Goal: Task Accomplishment & Management: Complete application form

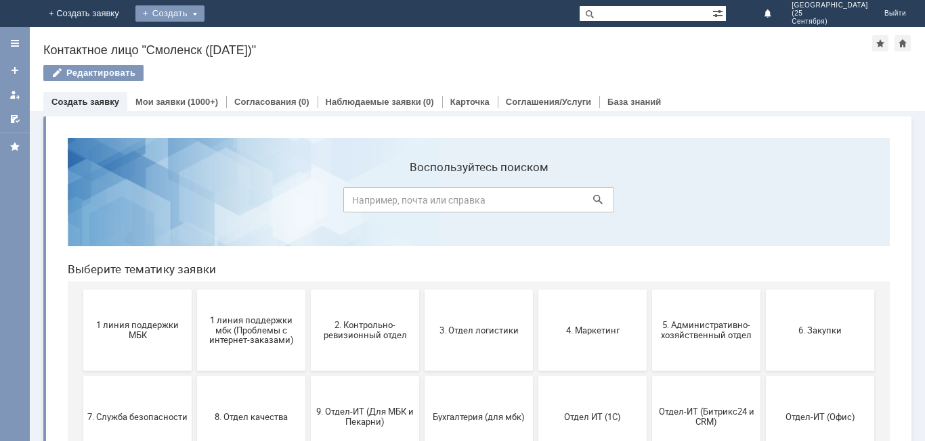
click at [204, 10] on div "Создать" at bounding box center [169, 13] width 69 height 16
click at [241, 43] on link "Заявка" at bounding box center [189, 41] width 103 height 16
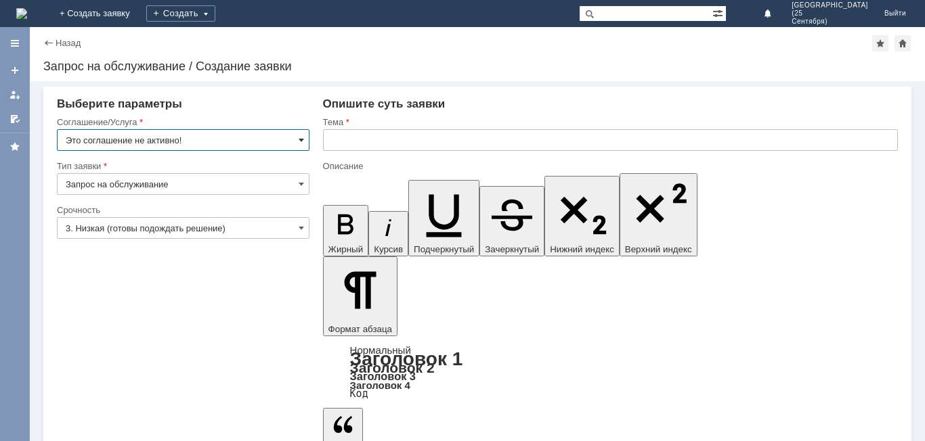
click at [300, 140] on span at bounding box center [301, 140] width 5 height 11
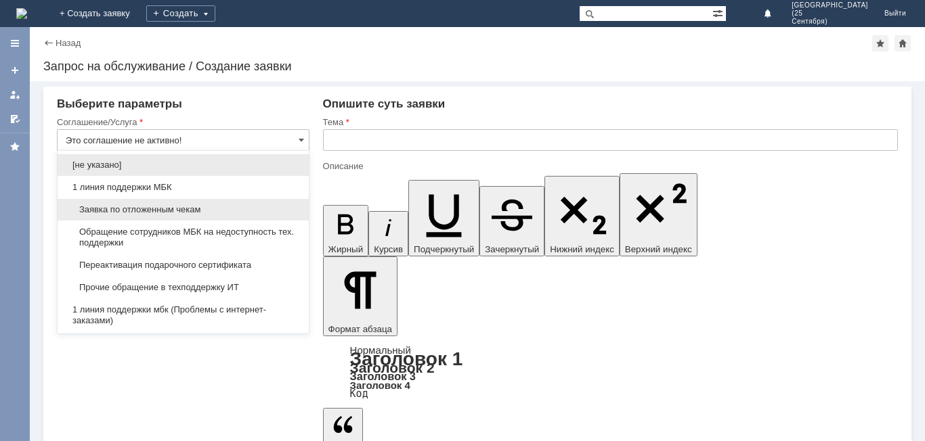
click at [280, 201] on div "Заявка по отложенным чекам" at bounding box center [183, 210] width 251 height 22
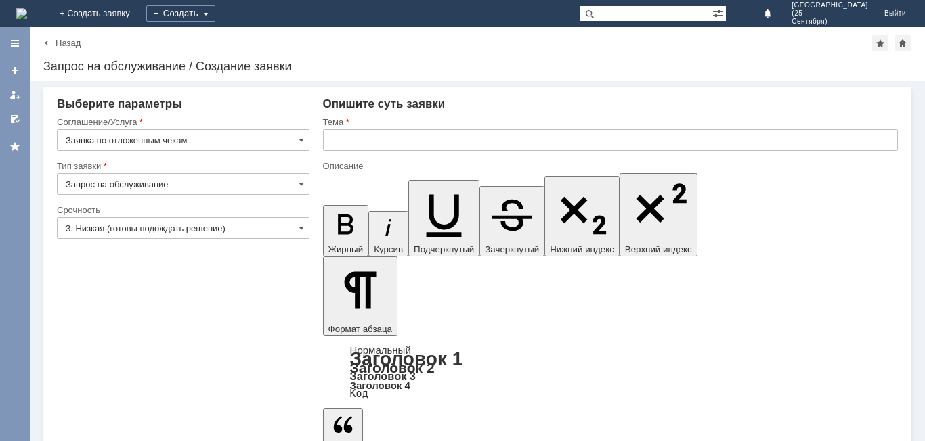
type input "Заявка по отложенным чекам"
click at [304, 229] on input "3. Низкая (готовы подождать решение)" at bounding box center [183, 228] width 253 height 22
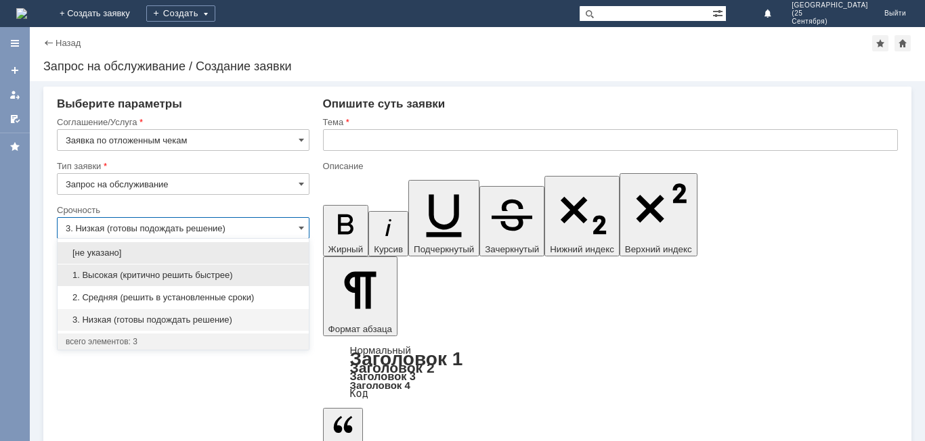
click at [275, 273] on span "1. Высокая (критично решить быстрее)" at bounding box center [183, 275] width 235 height 11
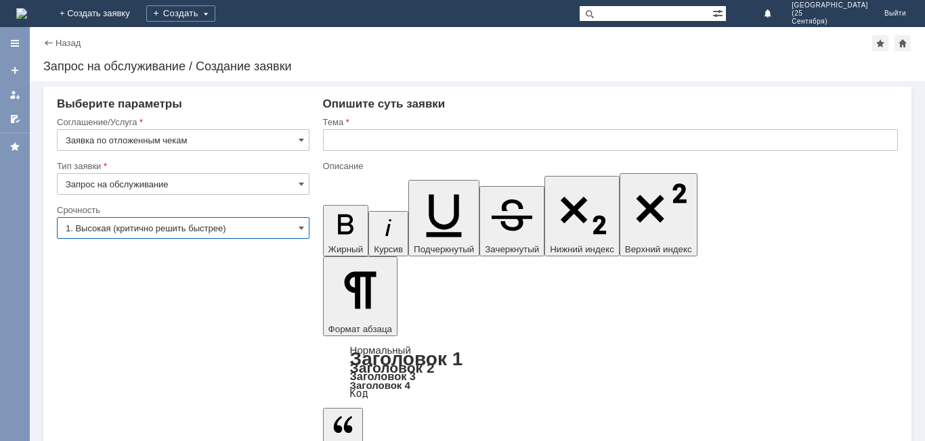
type input "1. Высокая (критично решить быстрее)"
click at [377, 140] on input "text" at bounding box center [610, 140] width 575 height 22
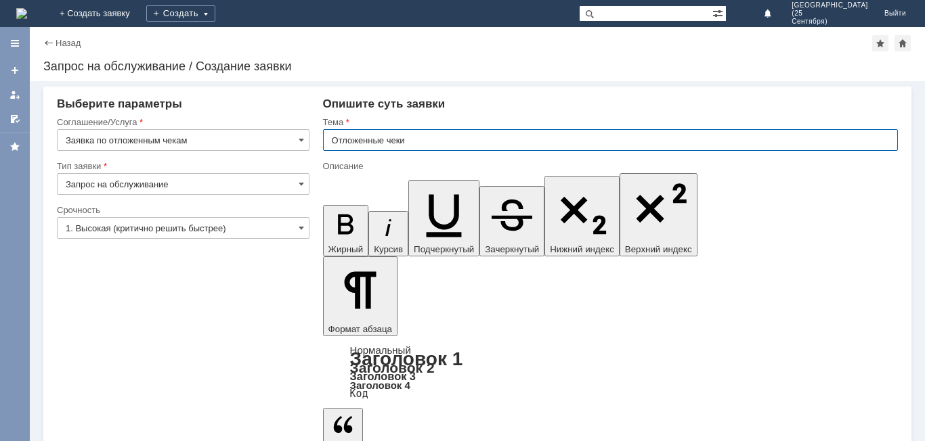
type input "Отложенные чеки"
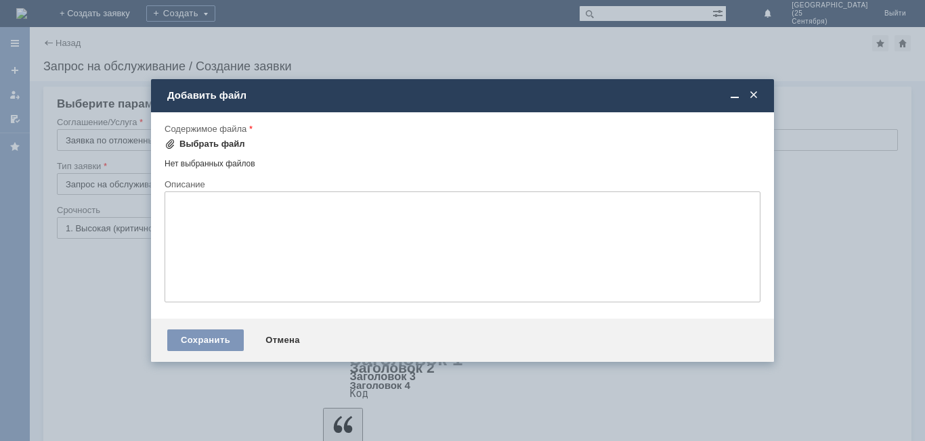
click at [194, 144] on div "Выбрать файл" at bounding box center [212, 144] width 66 height 11
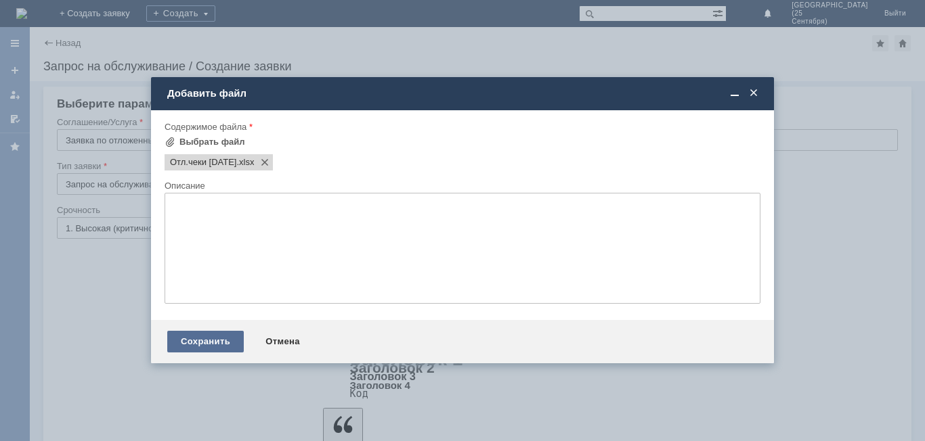
click at [230, 343] on div "Сохранить" at bounding box center [205, 342] width 77 height 22
